Goal: Task Accomplishment & Management: Use online tool/utility

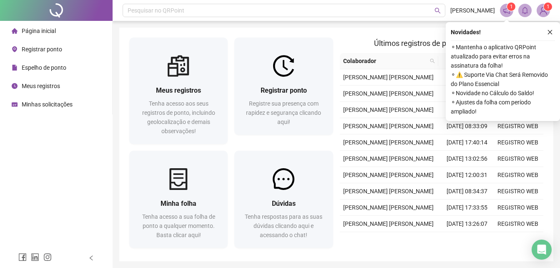
click at [43, 48] on span "Registrar ponto" at bounding box center [42, 49] width 40 height 7
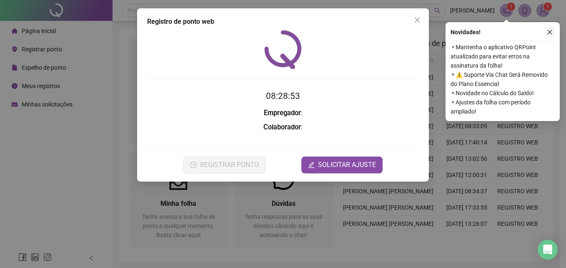
click at [553, 32] on icon "close" at bounding box center [550, 32] width 6 height 6
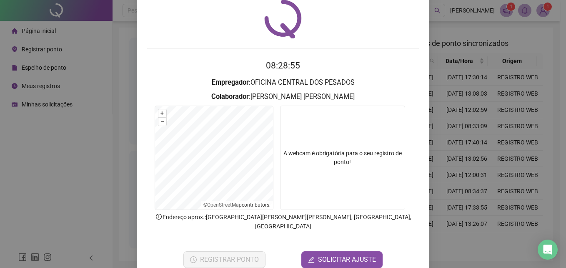
scroll to position [40, 0]
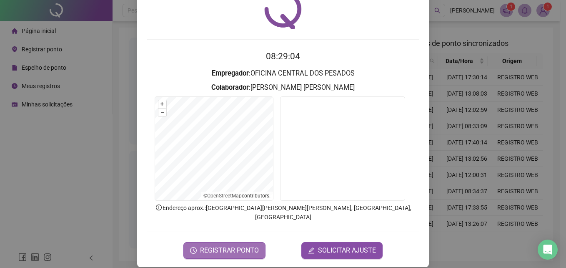
click at [225, 245] on span "REGISTRAR PONTO" at bounding box center [229, 250] width 59 height 10
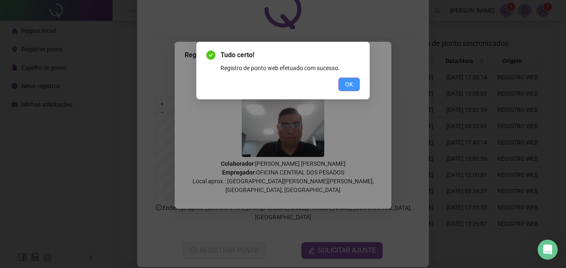
click at [352, 85] on span "OK" at bounding box center [349, 84] width 8 height 9
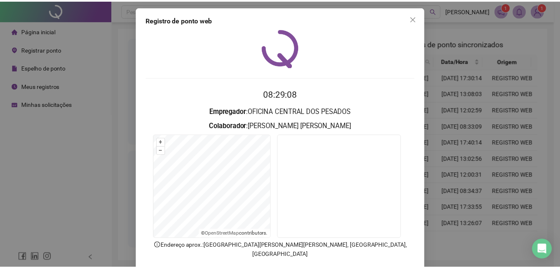
scroll to position [0, 0]
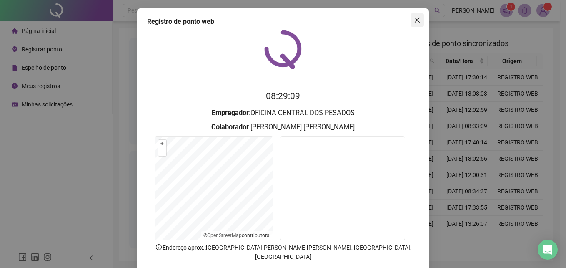
click at [417, 23] on icon "close" at bounding box center [417, 20] width 7 height 7
